Goal: Task Accomplishment & Management: Complete application form

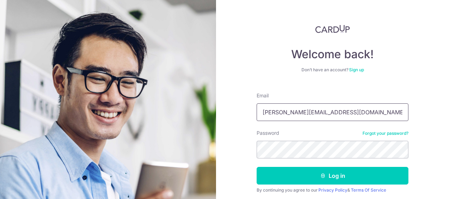
click at [359, 112] on input "tommy@agt.com.sg" at bounding box center [333, 112] width 152 height 18
type input "[EMAIL_ADDRESS][DOMAIN_NAME]"
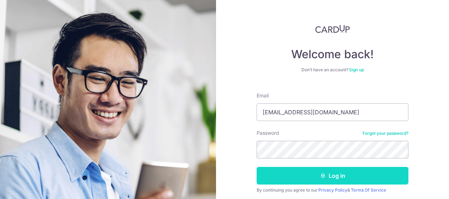
click at [320, 178] on icon "submit" at bounding box center [323, 176] width 6 height 6
